Goal: Task Accomplishment & Management: Manage account settings

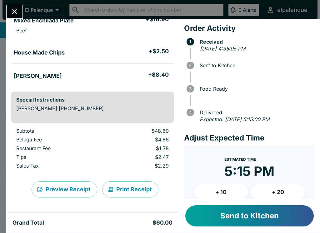
scroll to position [97, 0]
click at [220, 193] on button "+ 10" at bounding box center [221, 193] width 54 height 16
click at [224, 215] on button "Send to Kitchen" at bounding box center [249, 216] width 128 height 21
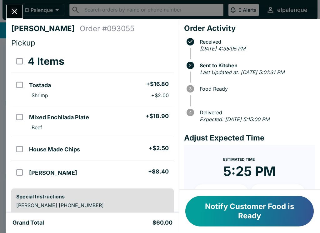
scroll to position [0, 0]
click at [13, 7] on button "Close" at bounding box center [15, 11] width 16 height 13
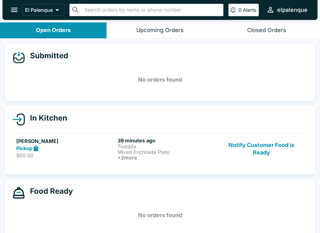
click at [253, 150] on button "Notify Customer Food is Ready" at bounding box center [261, 149] width 85 height 23
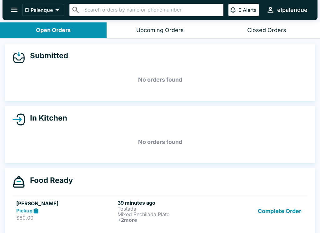
click at [11, 10] on icon "open drawer" at bounding box center [14, 10] width 7 height 4
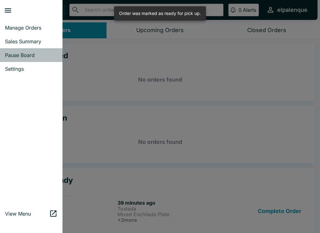
click at [17, 52] on link "Pause Board" at bounding box center [31, 55] width 62 height 14
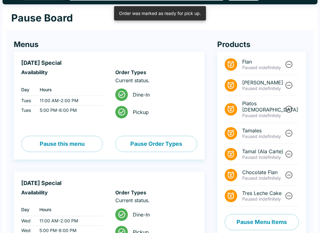
scroll to position [18, 0]
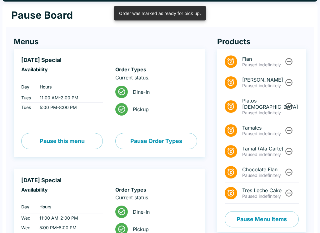
click at [287, 61] on icon "Unpause" at bounding box center [288, 62] width 8 height 8
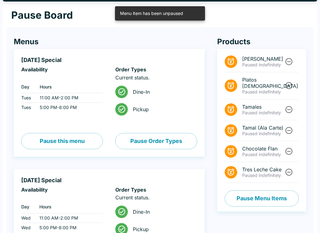
click at [289, 169] on icon "Unpause" at bounding box center [288, 172] width 7 height 7
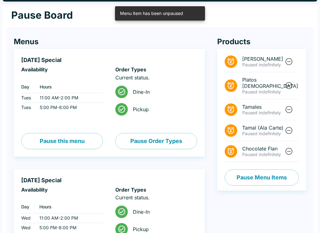
scroll to position [0, 0]
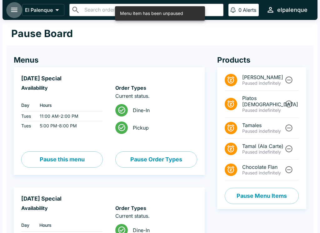
click at [8, 11] on button "open drawer" at bounding box center [14, 10] width 16 height 16
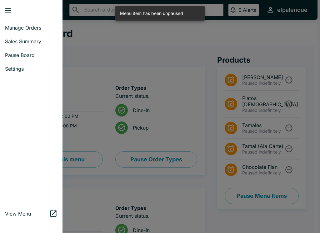
click at [11, 27] on span "Manage Orders" at bounding box center [31, 28] width 52 height 6
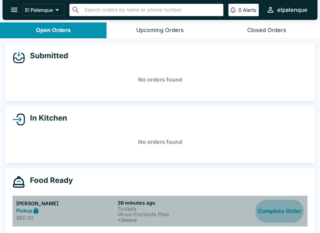
click at [276, 218] on button "Complete Order" at bounding box center [279, 211] width 48 height 23
